Goal: Task Accomplishment & Management: Manage account settings

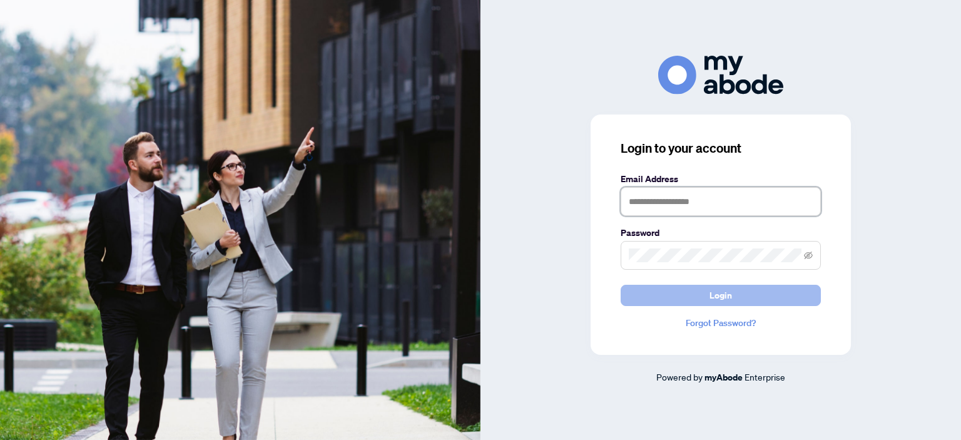
type input "**********"
click at [721, 298] on span "Login" at bounding box center [720, 295] width 23 height 20
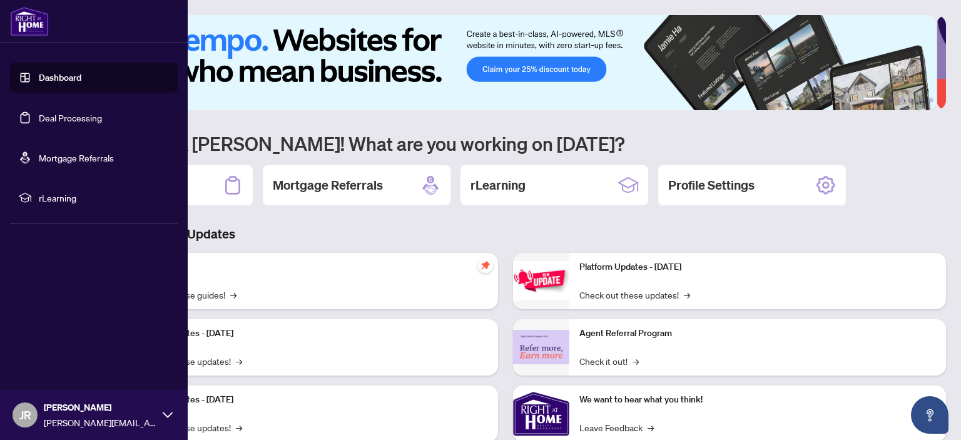
click at [39, 119] on link "Deal Processing" at bounding box center [70, 117] width 63 height 11
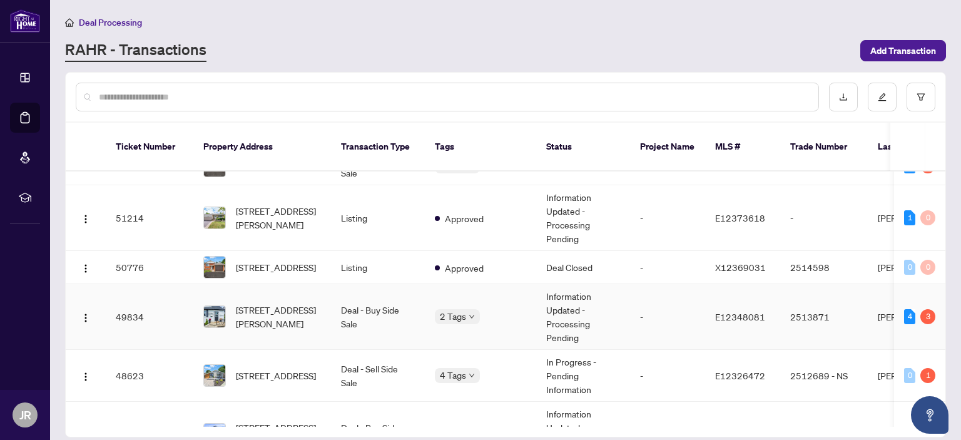
scroll to position [241, 0]
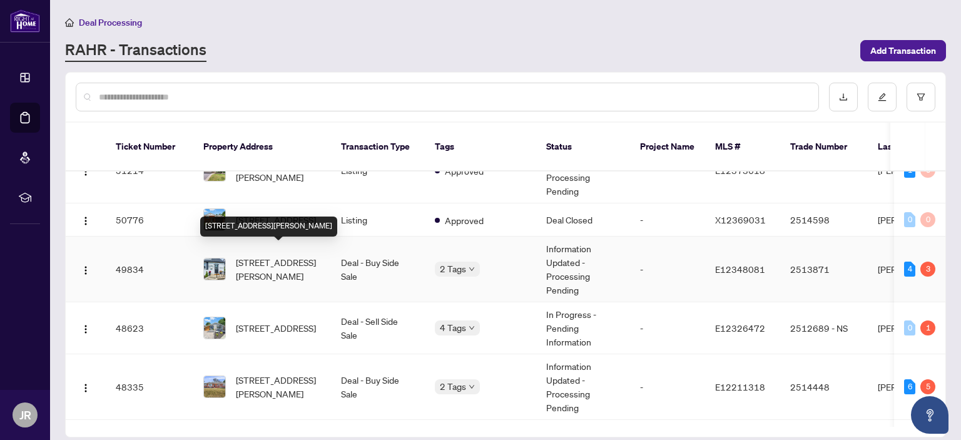
click at [278, 255] on span "[STREET_ADDRESS][PERSON_NAME]" at bounding box center [278, 269] width 85 height 28
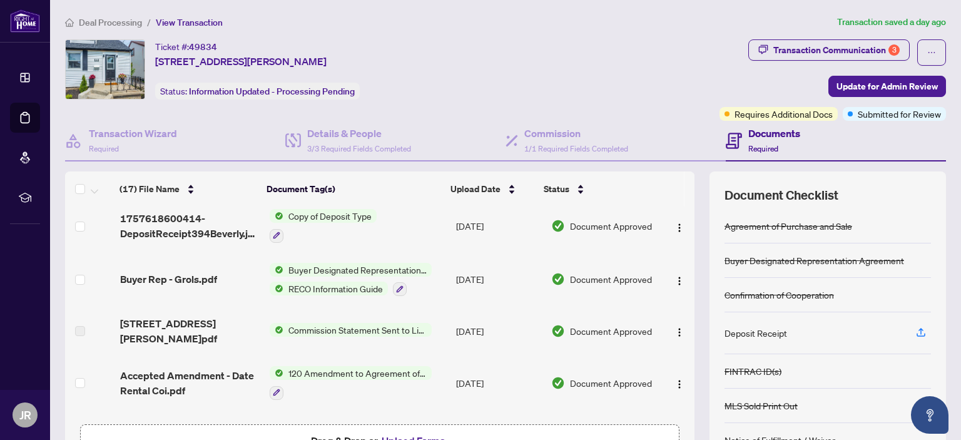
scroll to position [473, 0]
click at [275, 210] on img at bounding box center [277, 215] width 14 height 14
click at [306, 271] on span "Copy of Deposit Type" at bounding box center [310, 271] width 93 height 14
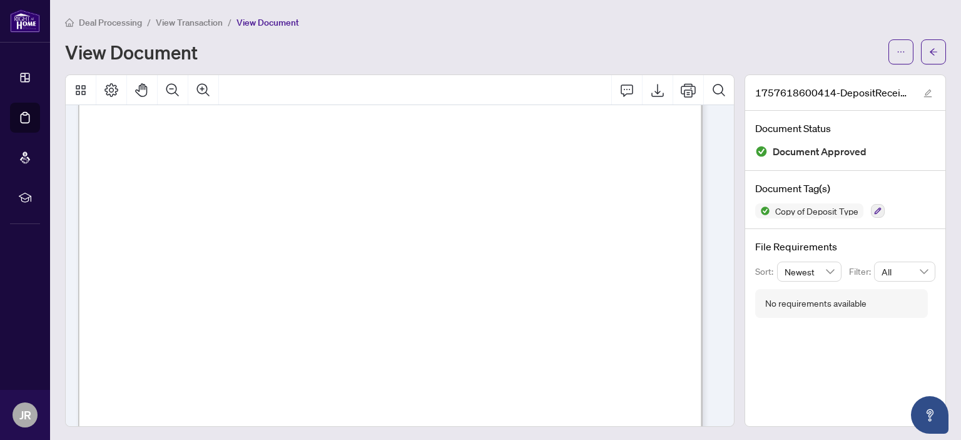
scroll to position [58, 0]
click at [929, 55] on icon "arrow-left" at bounding box center [933, 52] width 9 height 9
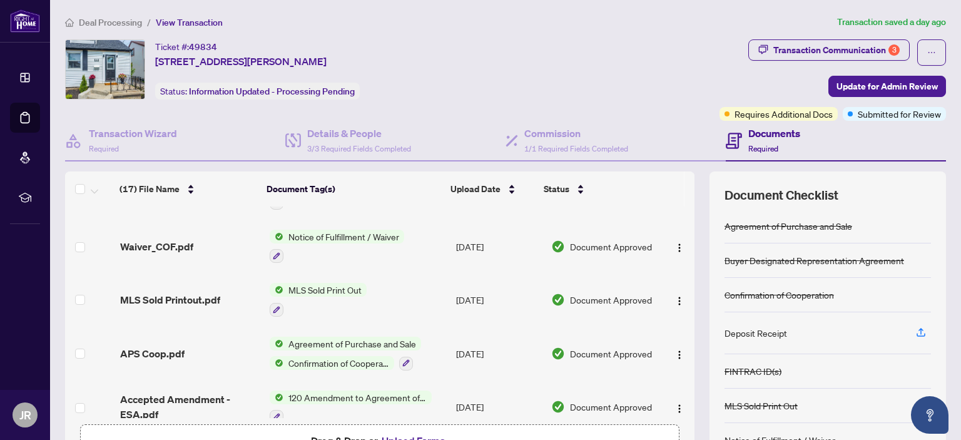
scroll to position [83, 0]
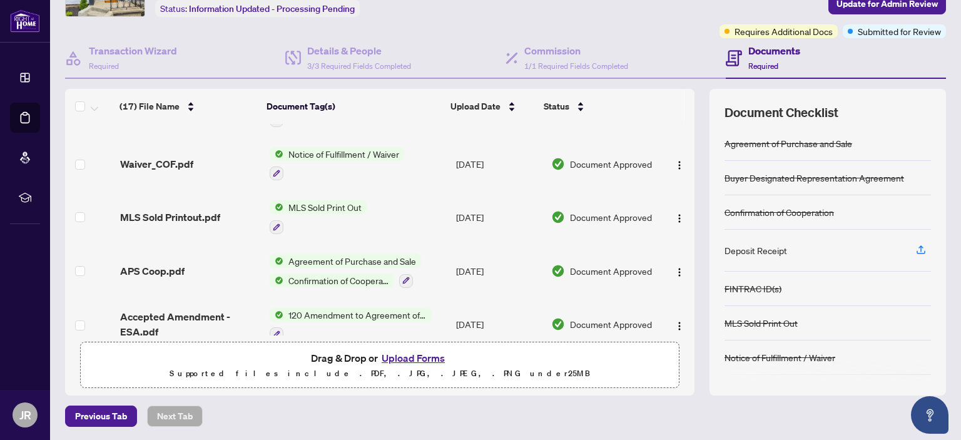
click at [408, 354] on button "Upload Forms" at bounding box center [413, 358] width 71 height 16
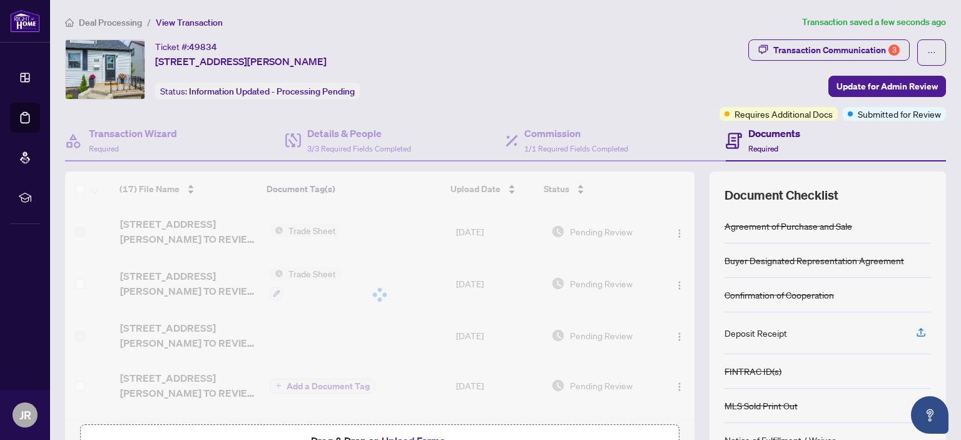
scroll to position [0, 0]
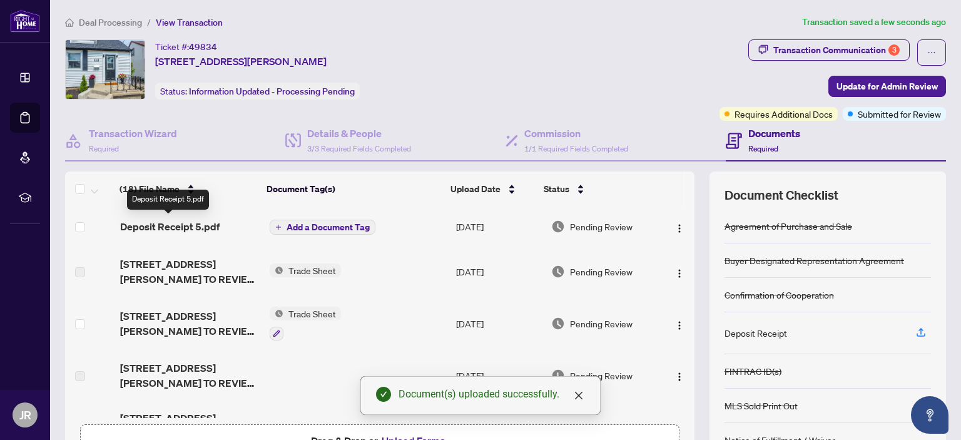
click at [183, 222] on span "Deposit Receipt 5.pdf" at bounding box center [169, 226] width 99 height 15
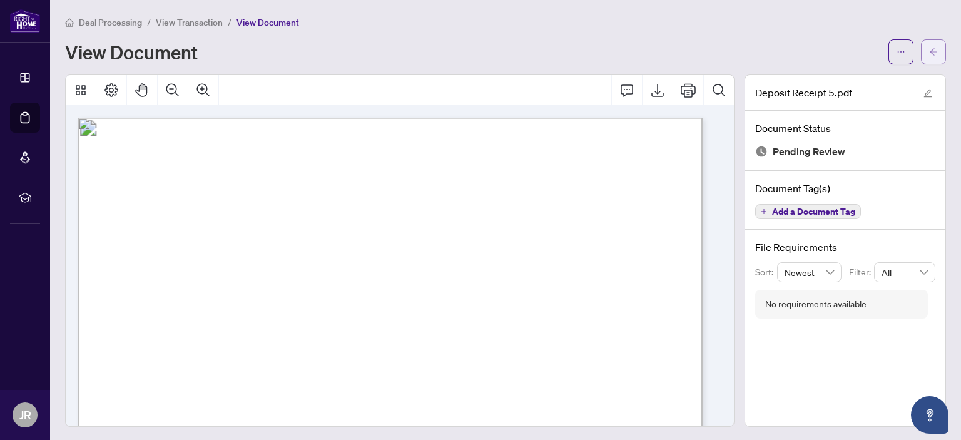
click at [929, 49] on icon "arrow-left" at bounding box center [933, 52] width 9 height 9
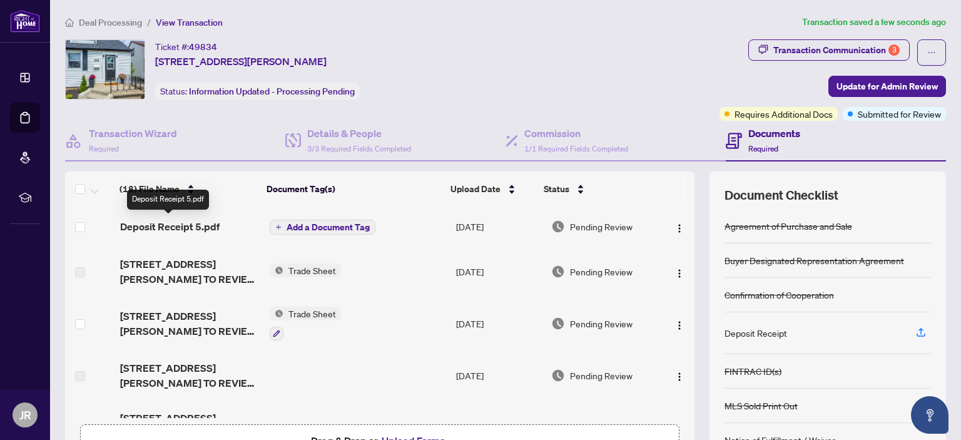
click at [195, 225] on span "Deposit Receipt 5.pdf" at bounding box center [169, 226] width 99 height 15
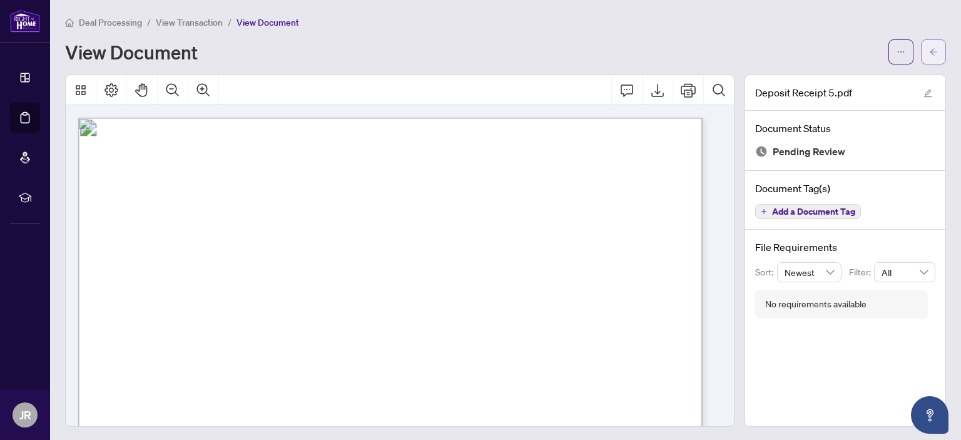
click at [929, 53] on icon "arrow-left" at bounding box center [933, 52] width 9 height 9
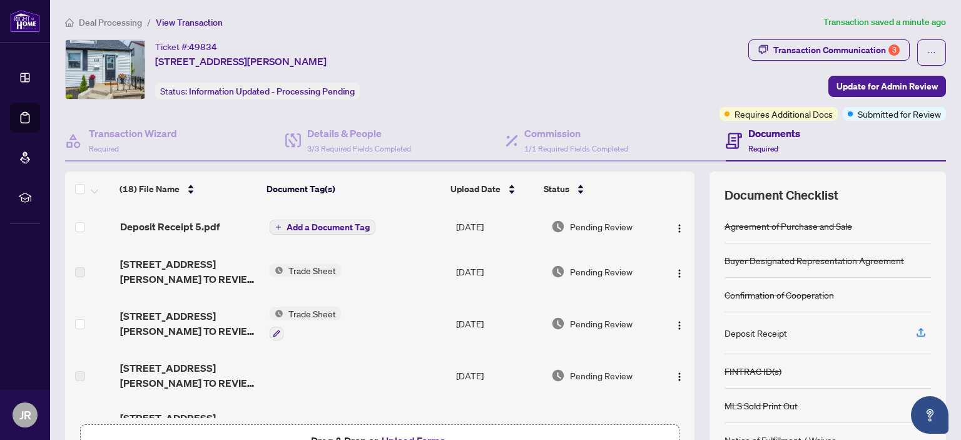
click at [303, 233] on td "Add a Document Tag" at bounding box center [358, 226] width 186 height 40
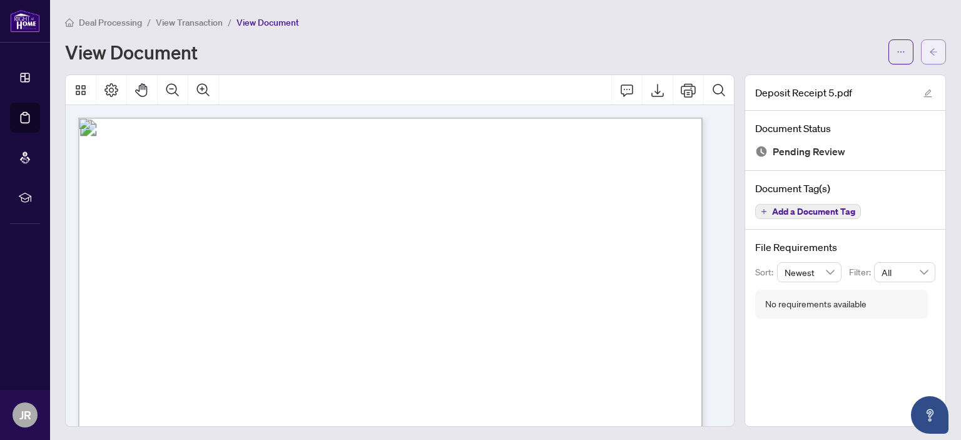
click at [929, 54] on icon "arrow-left" at bounding box center [933, 52] width 9 height 9
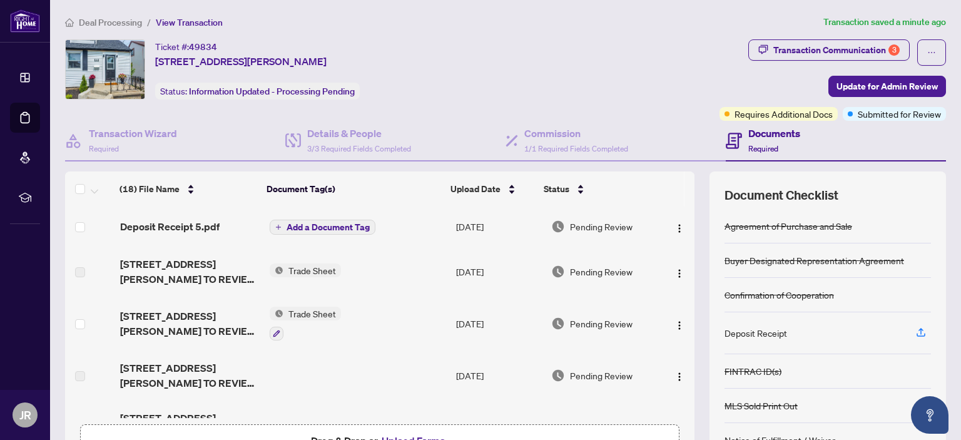
click at [337, 223] on span "Add a Document Tag" at bounding box center [328, 227] width 83 height 9
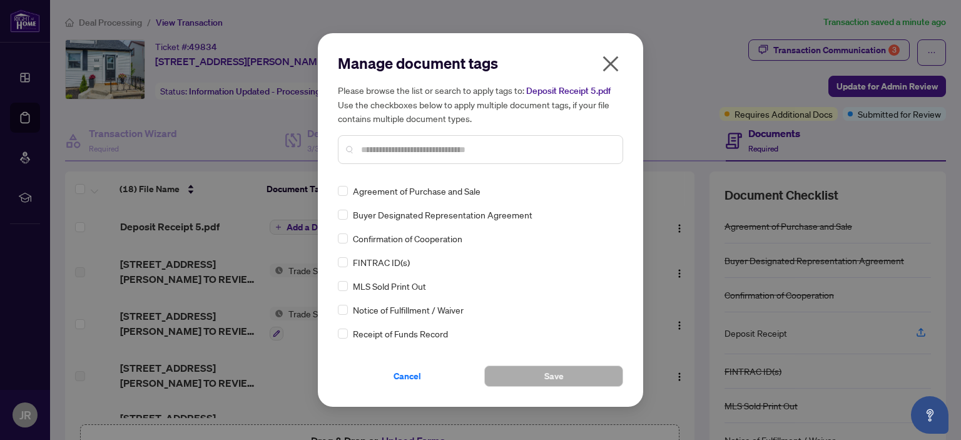
click at [429, 146] on input "text" at bounding box center [486, 150] width 251 height 14
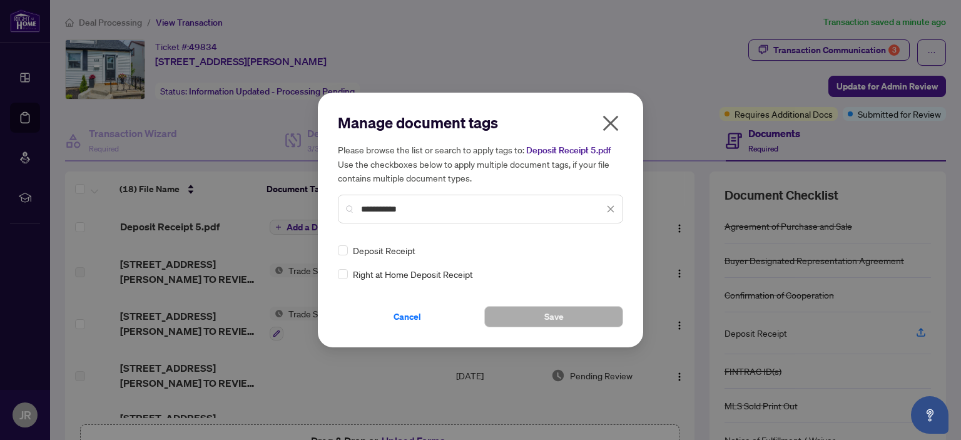
type input "**********"
click at [557, 310] on span "Save" at bounding box center [553, 317] width 19 height 20
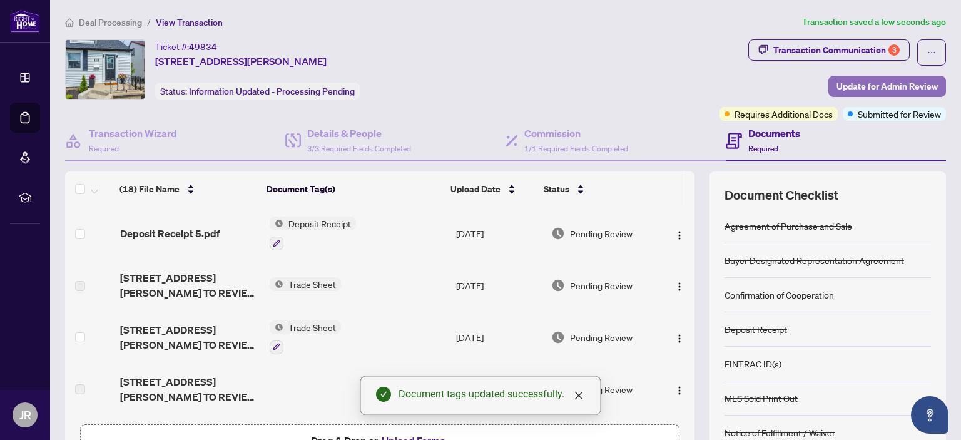
click at [862, 87] on span "Update for Admin Review" at bounding box center [886, 86] width 101 height 20
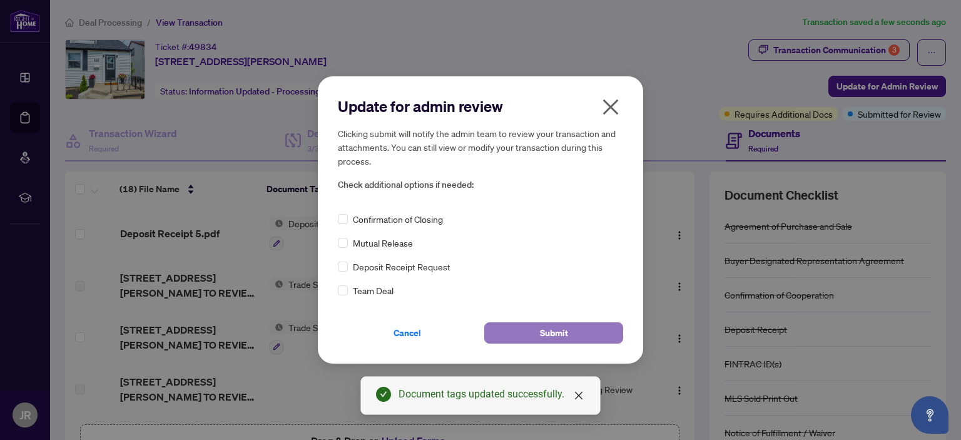
click at [531, 335] on button "Submit" at bounding box center [553, 332] width 139 height 21
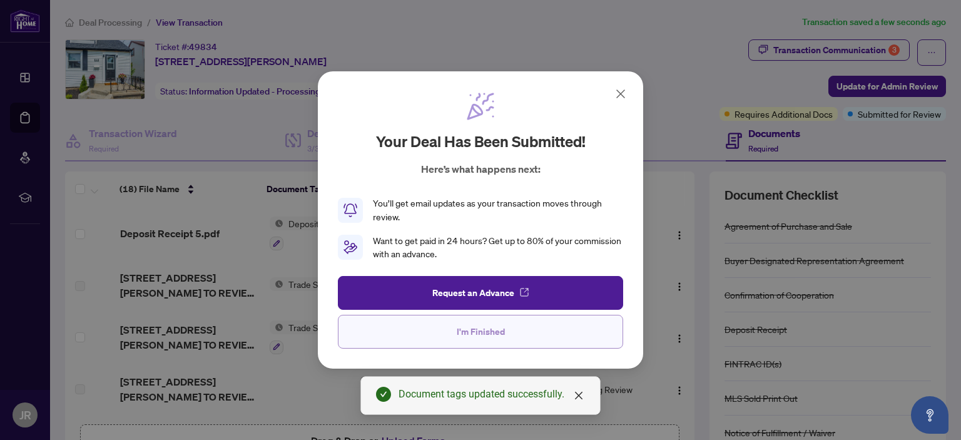
click at [451, 328] on button "I'm Finished" at bounding box center [480, 332] width 285 height 34
